Goal: Task Accomplishment & Management: Use online tool/utility

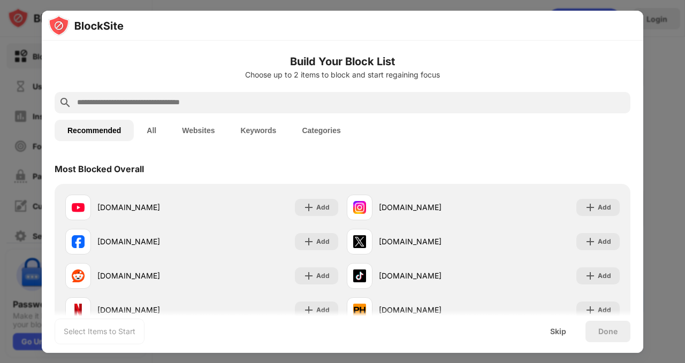
click at [422, 161] on div "Most Blocked Overall" at bounding box center [343, 169] width 576 height 30
click at [442, 104] on input "text" at bounding box center [351, 102] width 550 height 13
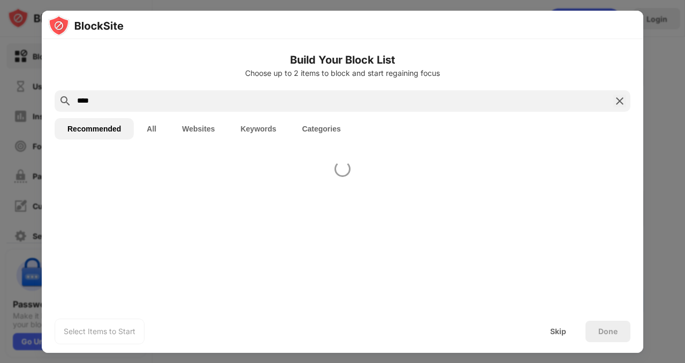
click at [567, 60] on h6 "Build Your Block List" at bounding box center [343, 60] width 576 height 16
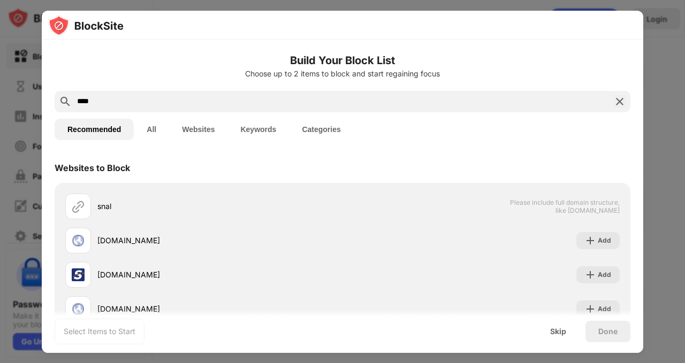
click at [524, 101] on input "****" at bounding box center [342, 101] width 533 height 13
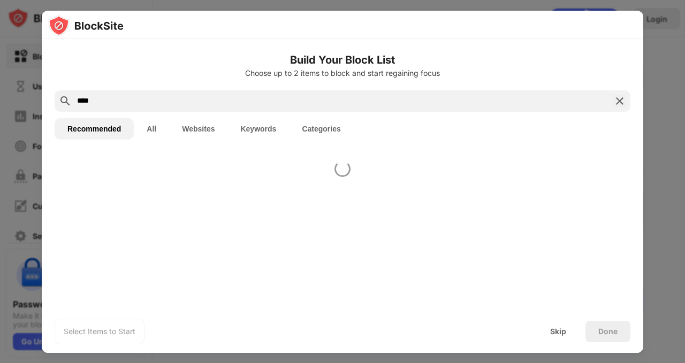
type input "****"
click at [564, 59] on h6 "Build Your Block List" at bounding box center [343, 60] width 576 height 16
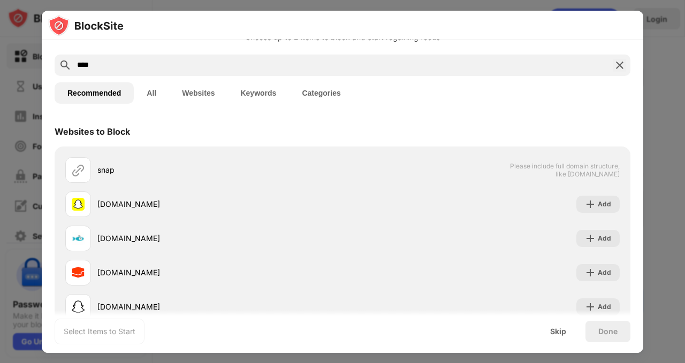
scroll to position [41, 0]
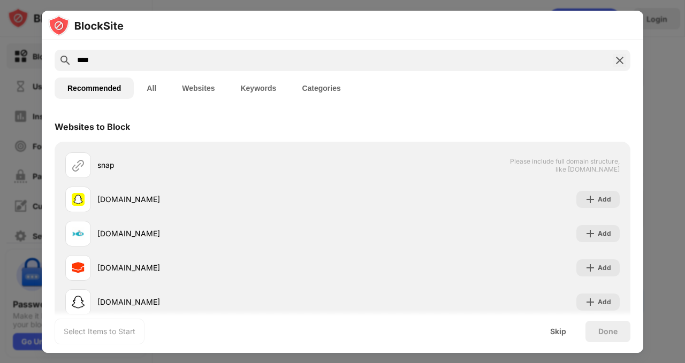
click at [585, 201] on img at bounding box center [590, 199] width 11 height 11
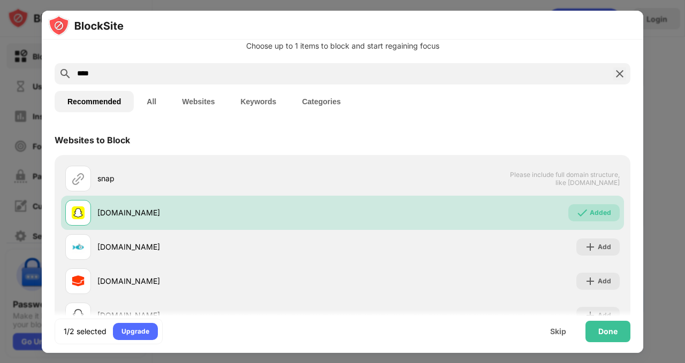
scroll to position [0, 0]
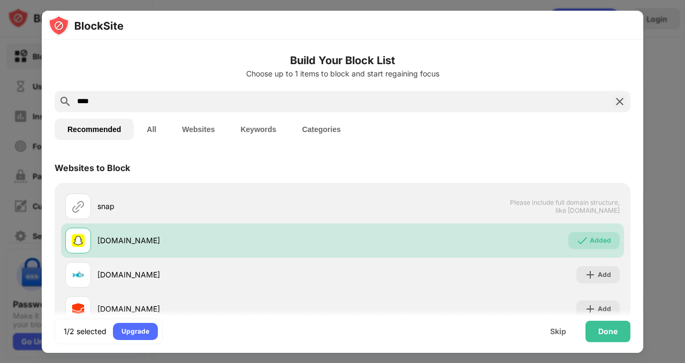
click at [613, 108] on img at bounding box center [619, 101] width 13 height 13
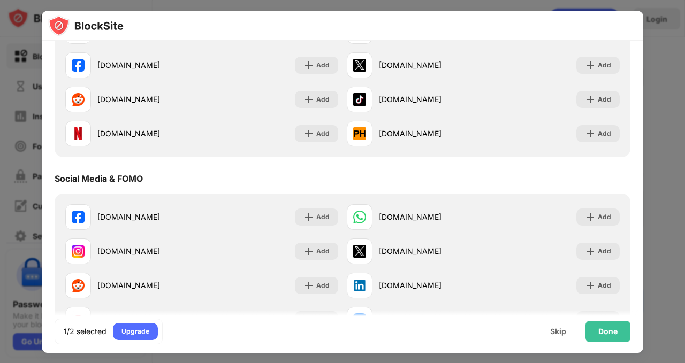
scroll to position [177, 0]
click at [598, 101] on div "Add" at bounding box center [604, 99] width 13 height 11
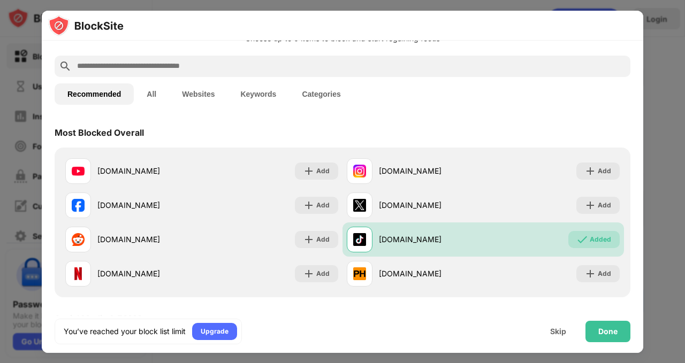
scroll to position [26, 0]
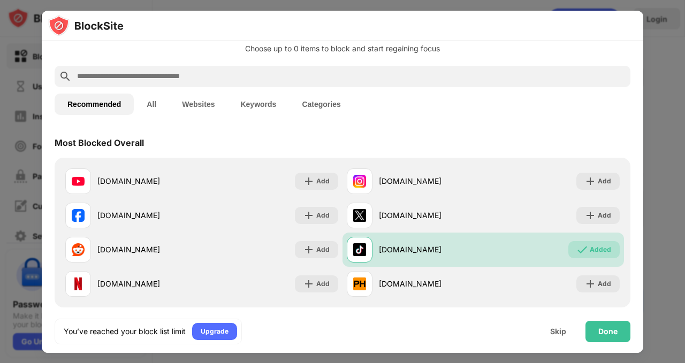
click at [596, 333] on div "Done" at bounding box center [607, 331] width 45 height 21
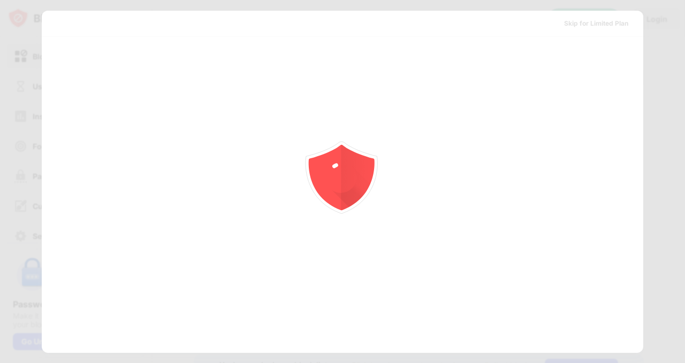
scroll to position [0, 0]
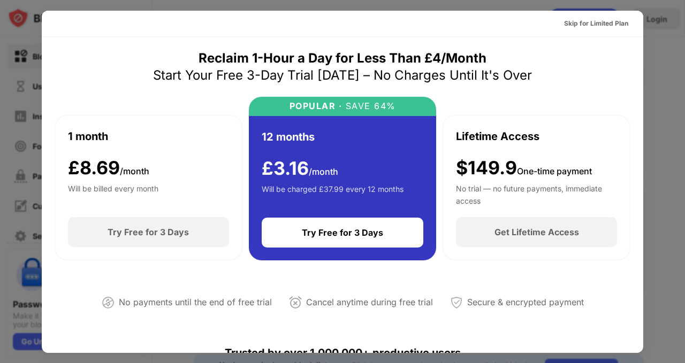
click at [588, 22] on div "Skip for Limited Plan" at bounding box center [596, 23] width 64 height 11
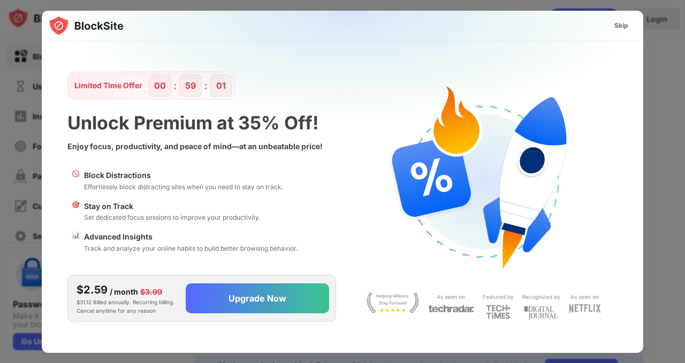
click at [619, 27] on div "Skip" at bounding box center [621, 25] width 14 height 11
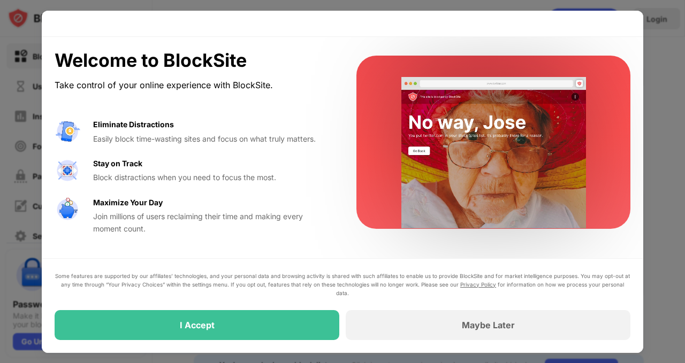
click at [234, 329] on div "I Accept" at bounding box center [197, 325] width 285 height 30
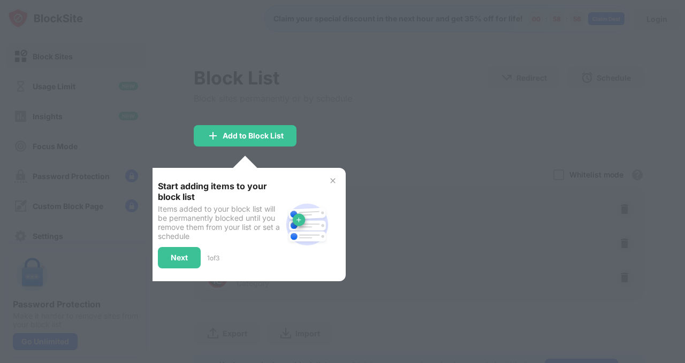
click at [174, 247] on div "Next" at bounding box center [179, 257] width 43 height 21
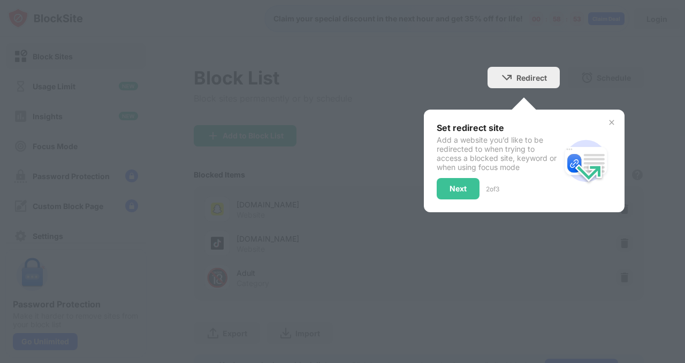
click at [439, 191] on div "Next" at bounding box center [458, 188] width 43 height 21
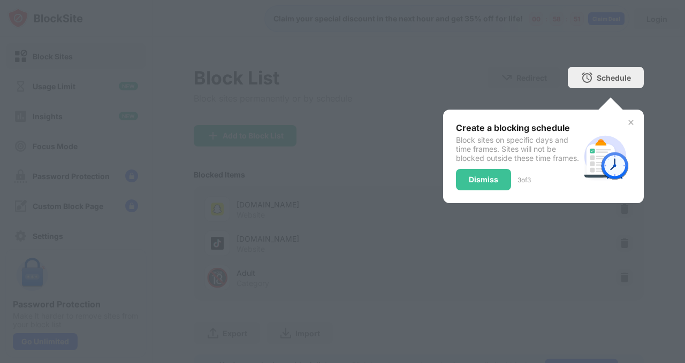
click at [488, 184] on div "Dismiss" at bounding box center [483, 180] width 29 height 9
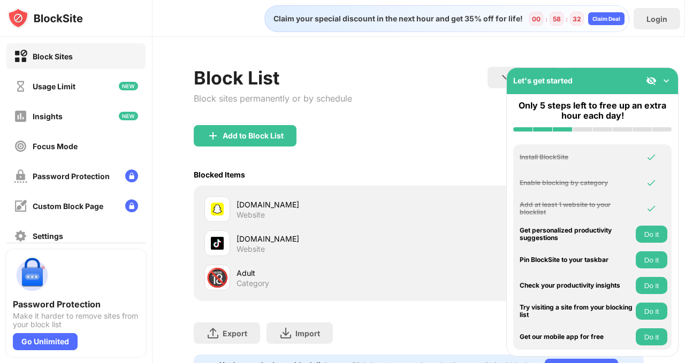
click at [471, 109] on div "Block List Block sites permanently or by schedule Redirect Choose a site to be …" at bounding box center [419, 96] width 450 height 58
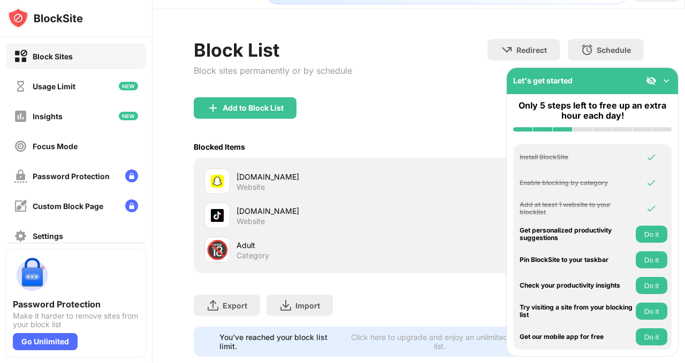
scroll to position [59, 0]
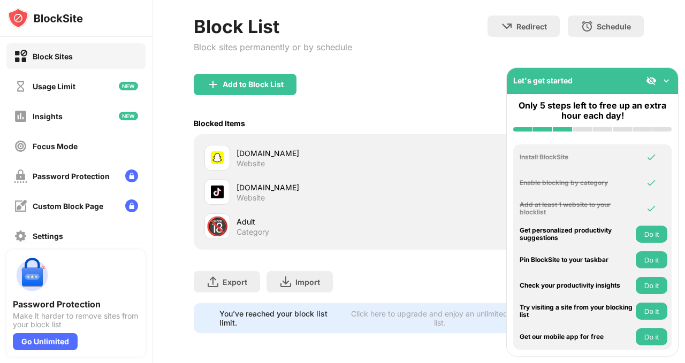
click at [665, 82] on img at bounding box center [666, 80] width 11 height 11
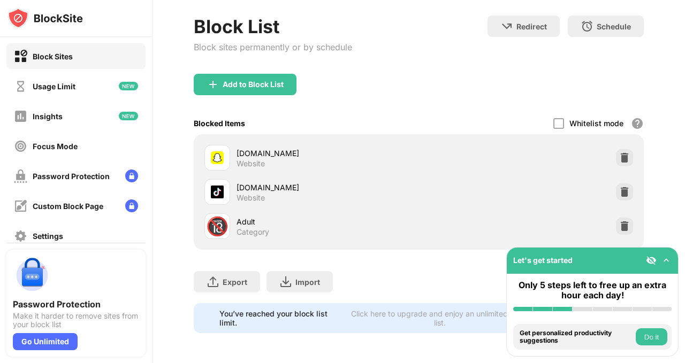
click at [619, 222] on img at bounding box center [624, 226] width 11 height 11
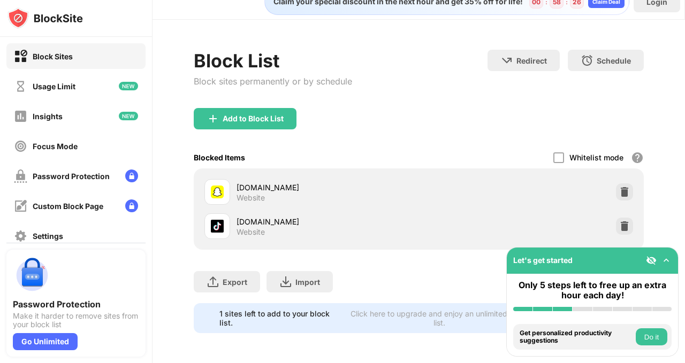
click at [532, 136] on div "Add to Block List" at bounding box center [419, 127] width 450 height 39
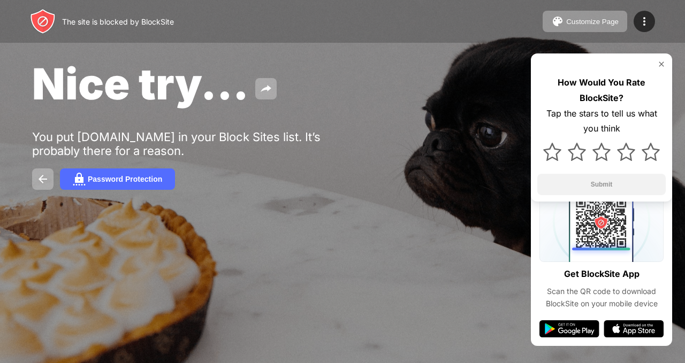
click at [661, 65] on img at bounding box center [661, 64] width 9 height 9
